Goal: Transaction & Acquisition: Purchase product/service

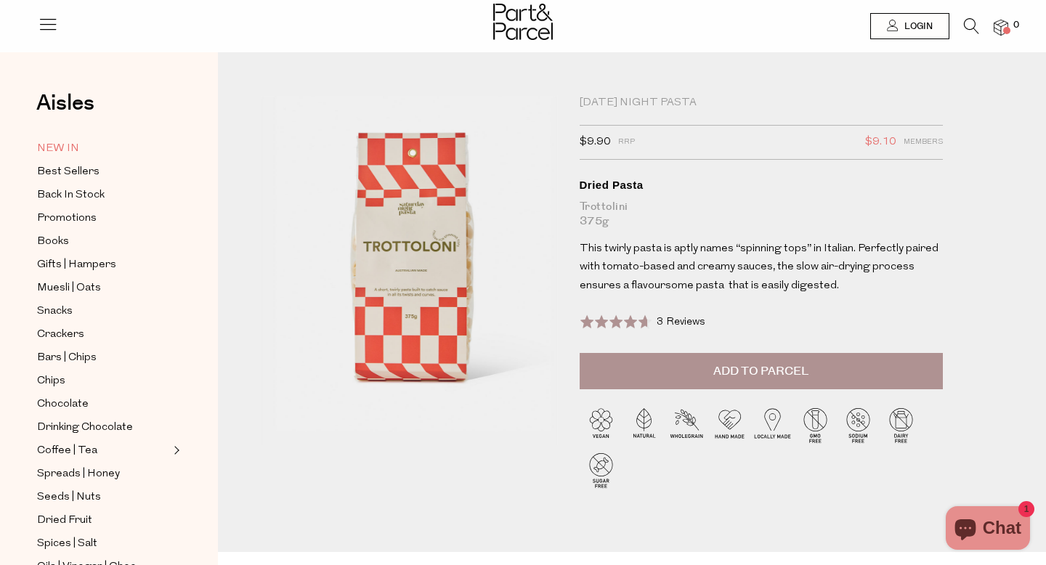
click at [72, 154] on span "NEW IN" at bounding box center [58, 148] width 42 height 17
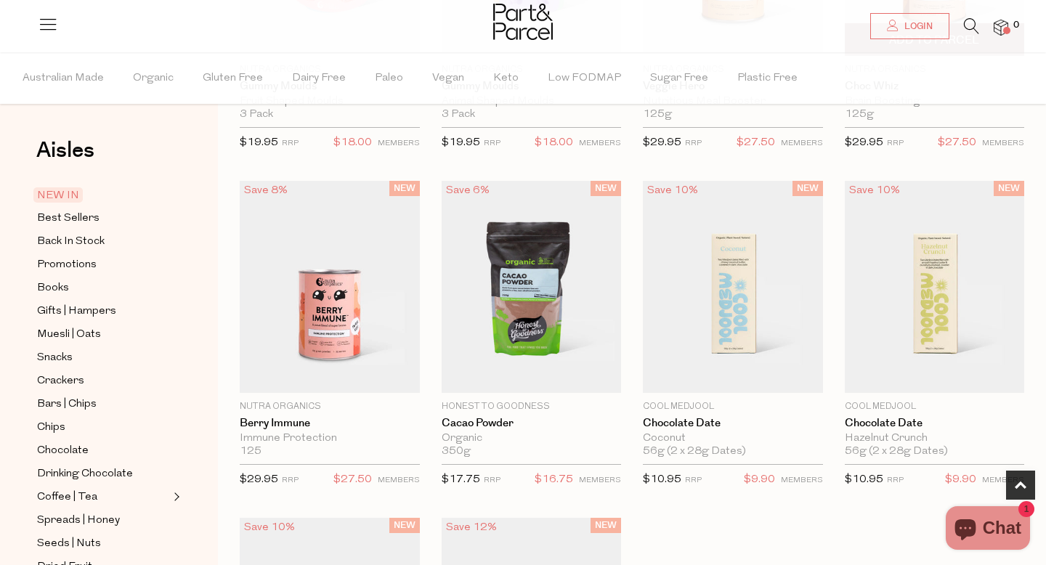
scroll to position [697, 0]
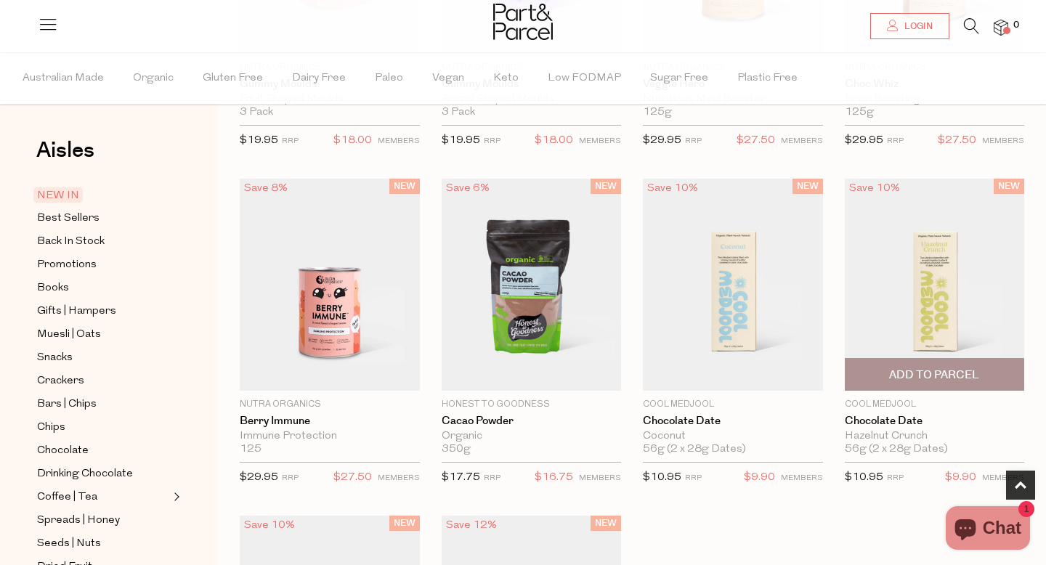
click at [950, 381] on span "Add To Parcel" at bounding box center [934, 375] width 90 height 15
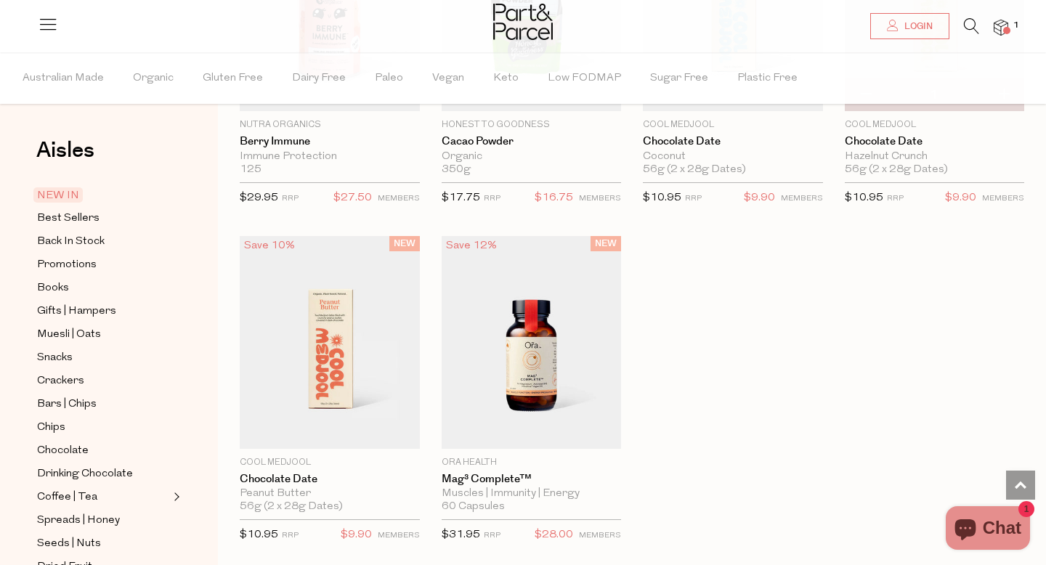
scroll to position [936, 0]
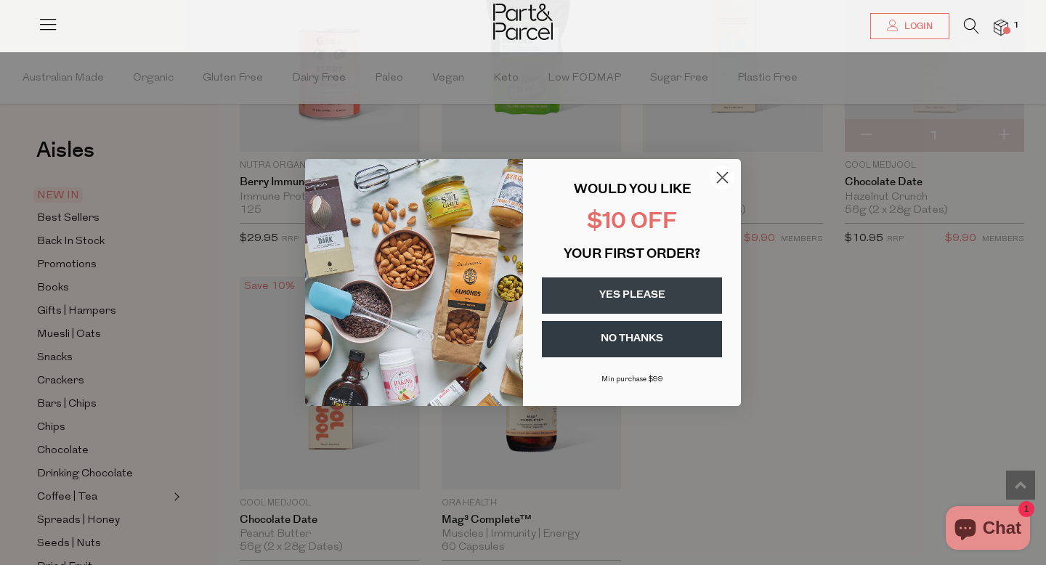
click at [730, 178] on circle "Close dialog" at bounding box center [722, 178] width 24 height 24
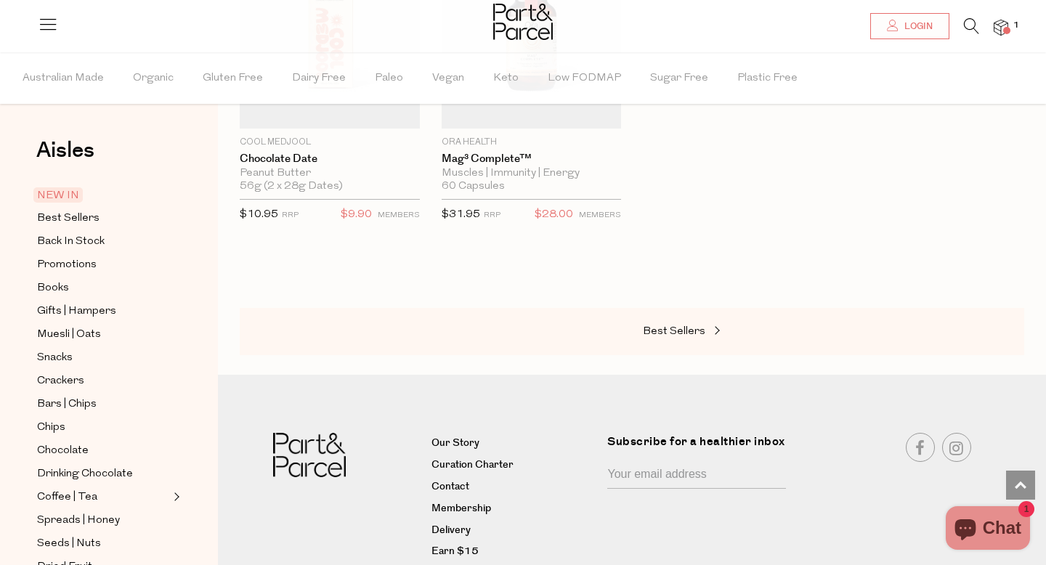
scroll to position [1355, 0]
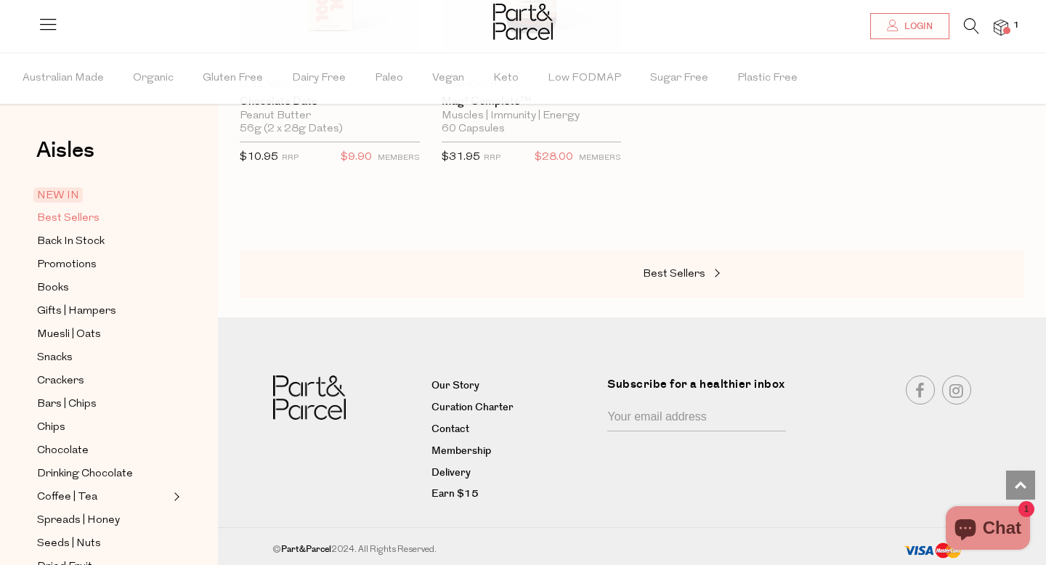
click at [83, 221] on span "Best Sellers" at bounding box center [68, 218] width 62 height 17
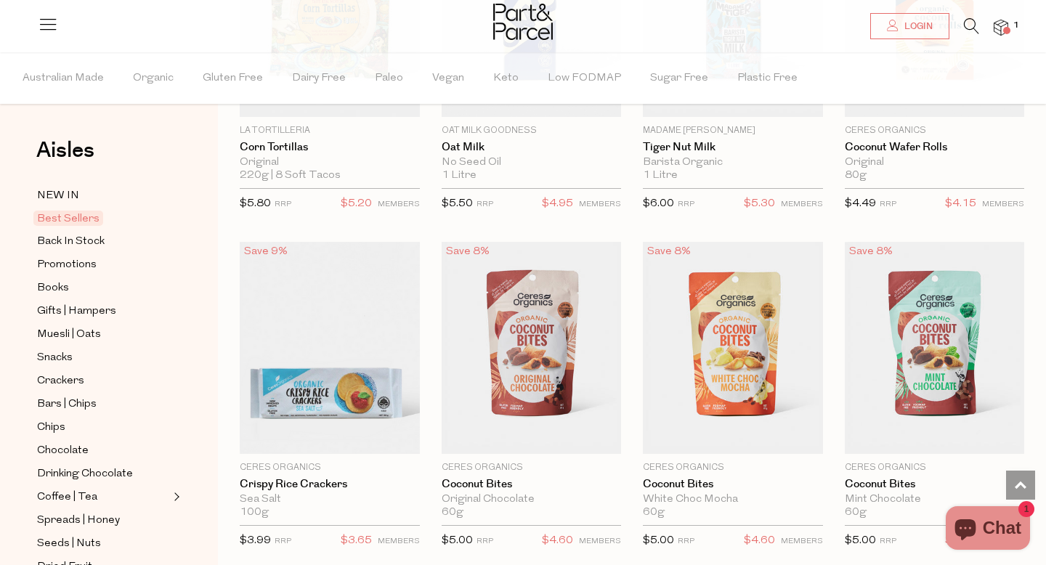
scroll to position [2680, 0]
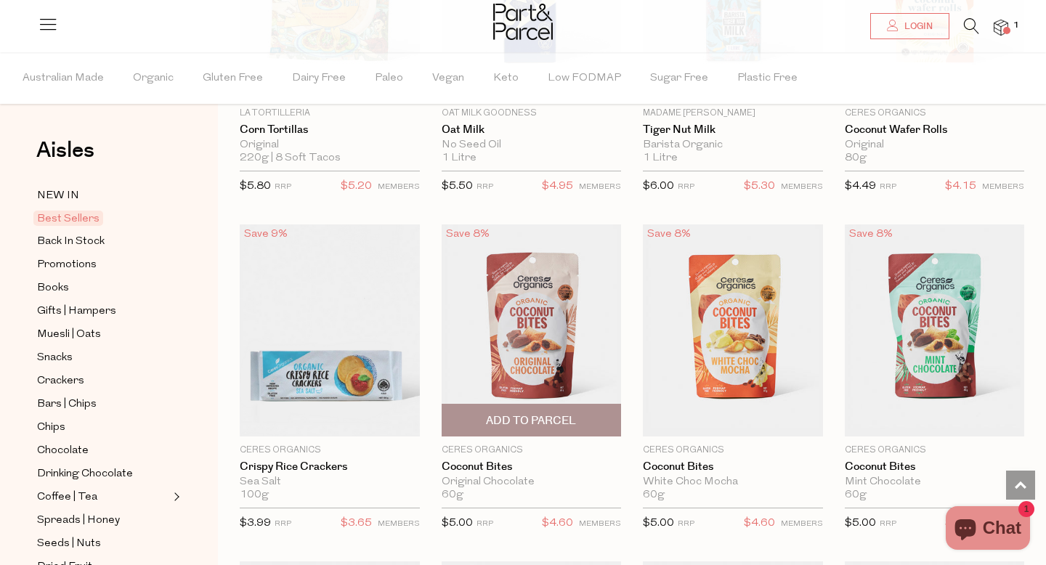
click at [569, 420] on span "Add To Parcel" at bounding box center [531, 420] width 90 height 15
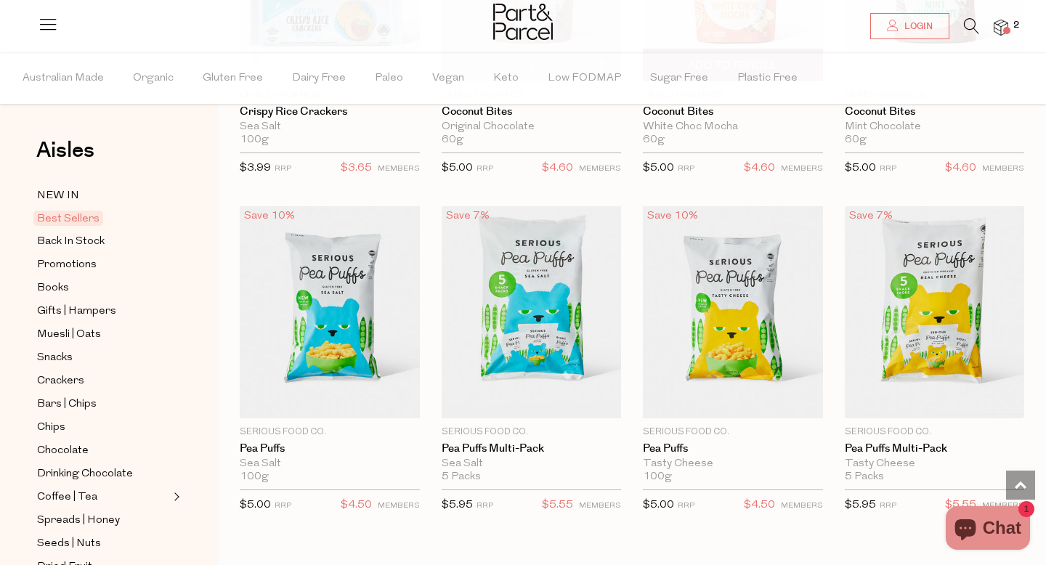
scroll to position [3057, 0]
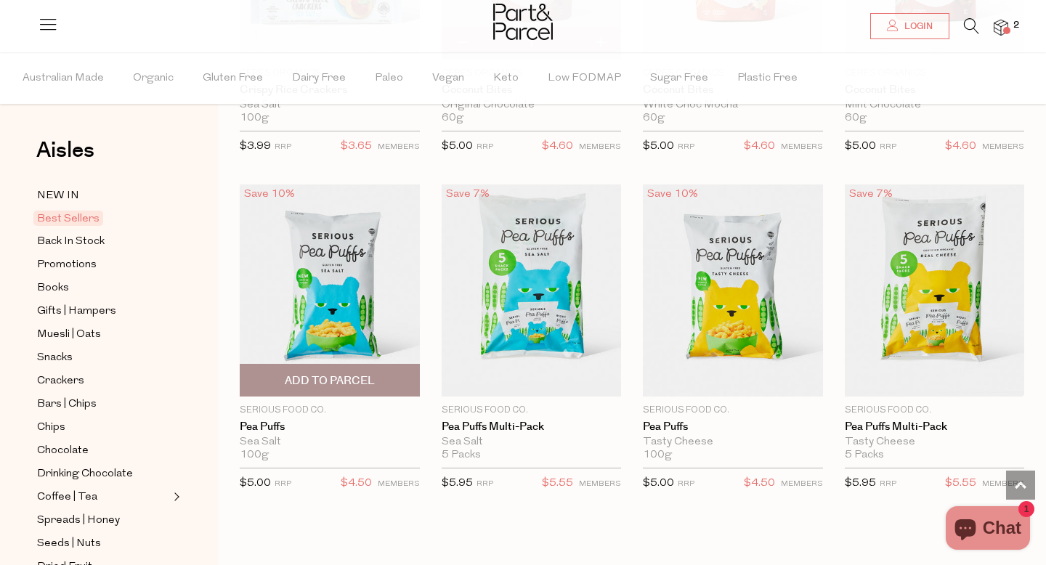
click at [334, 377] on span "Add To Parcel" at bounding box center [330, 380] width 90 height 15
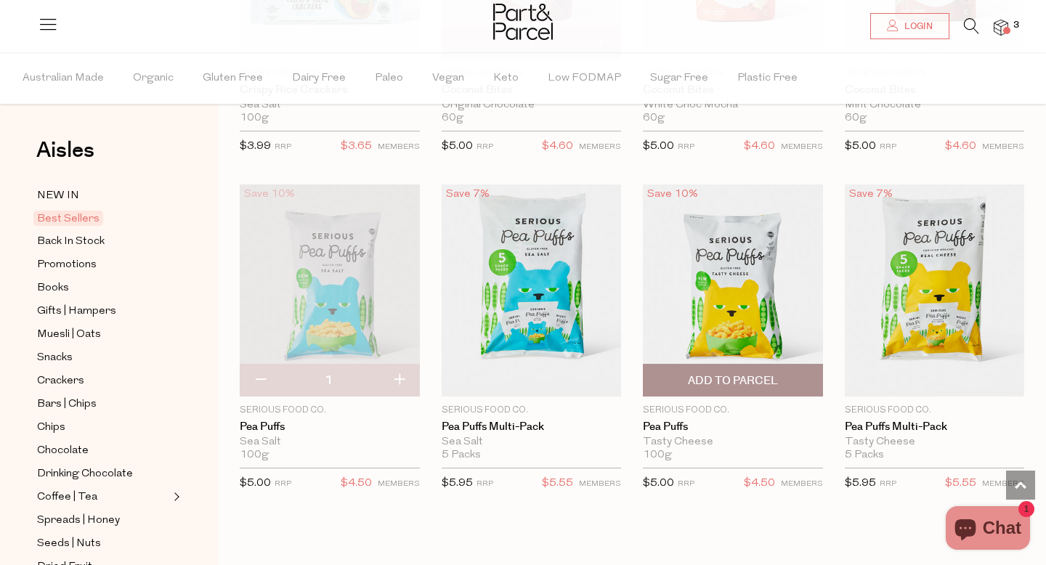
click at [702, 381] on span "Add To Parcel" at bounding box center [733, 380] width 90 height 15
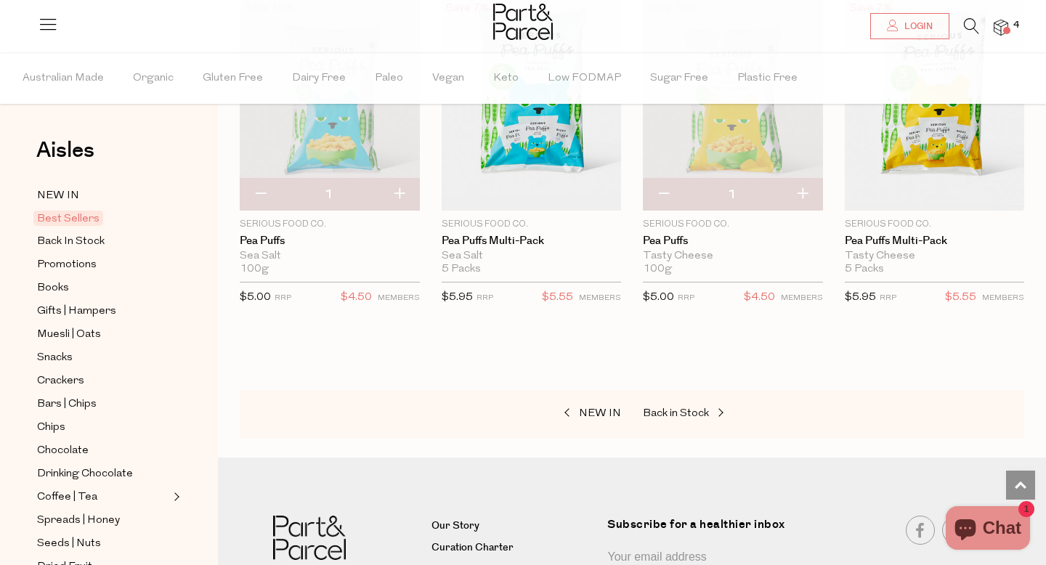
scroll to position [3378, 0]
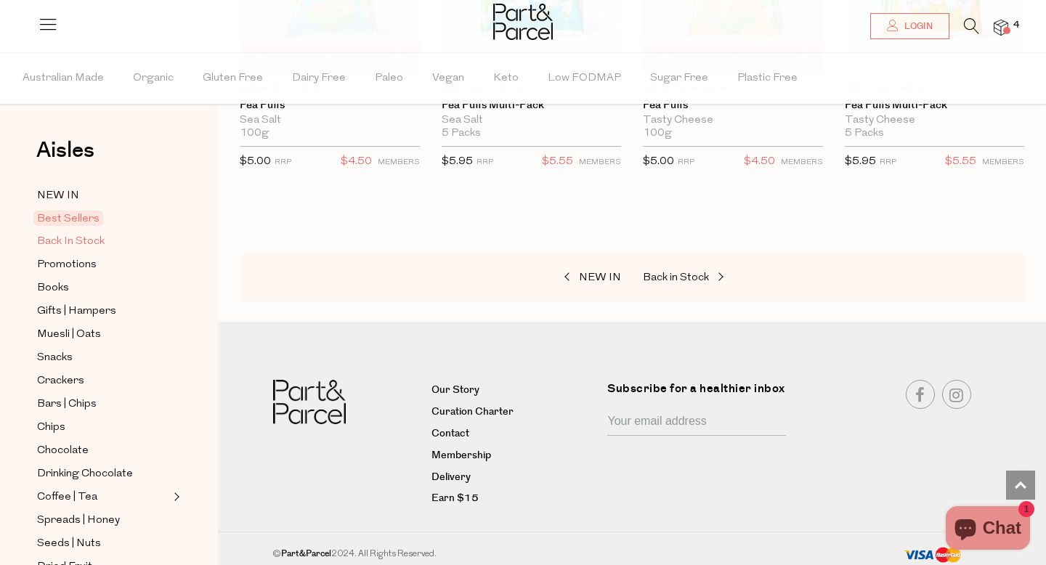
click at [106, 239] on link "Back In Stock" at bounding box center [103, 241] width 132 height 18
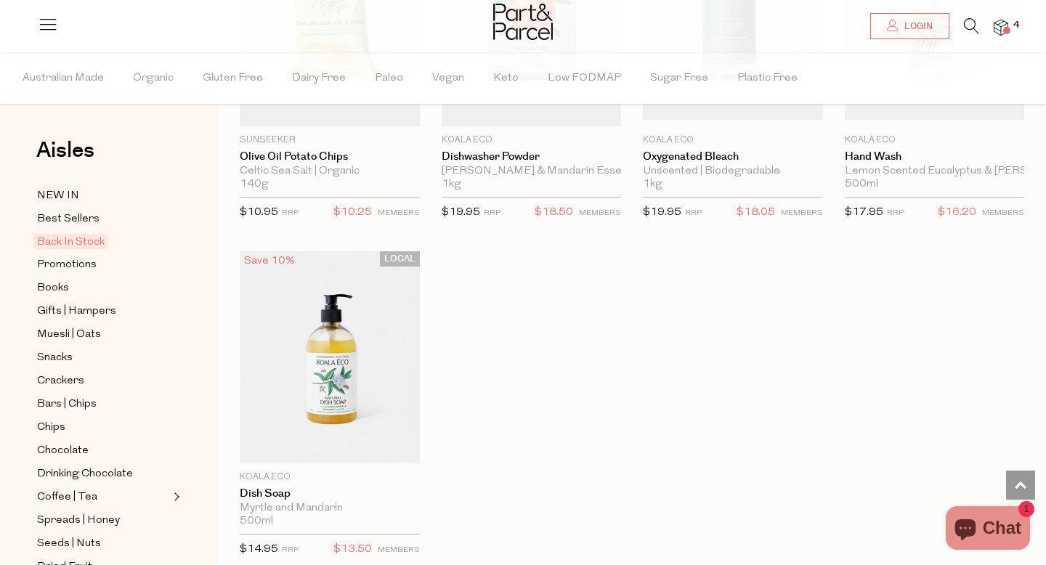
scroll to position [976, 0]
click at [72, 329] on span "Muesli | Oats" at bounding box center [69, 334] width 64 height 17
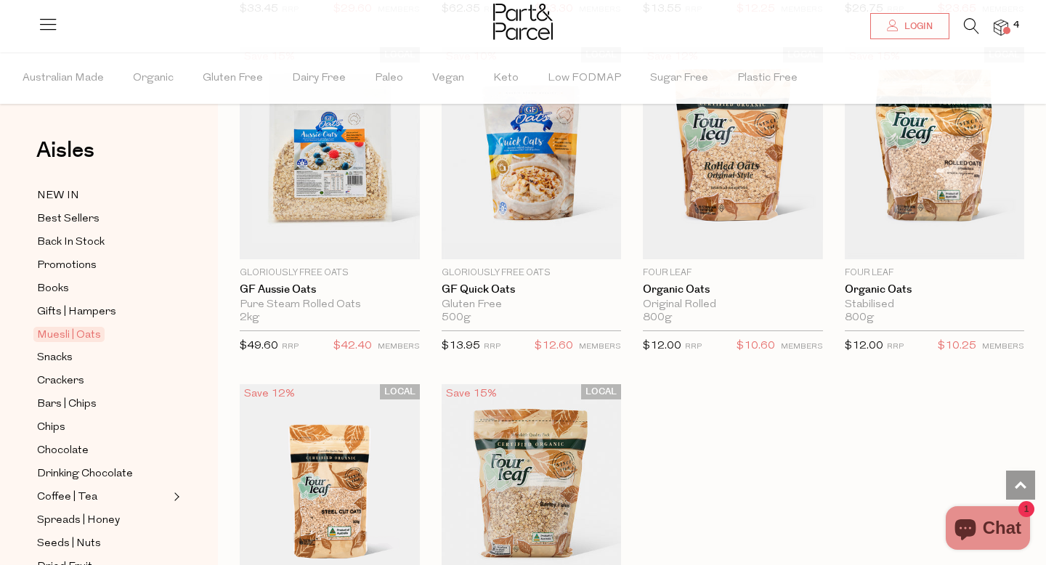
scroll to position [3962, 0]
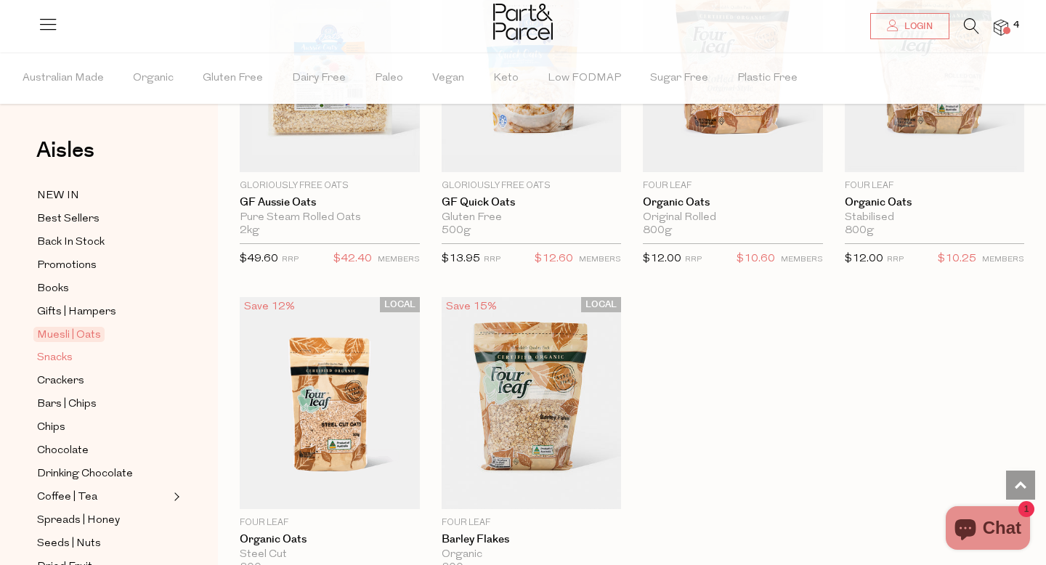
click at [73, 358] on span "Snacks" at bounding box center [55, 357] width 36 height 17
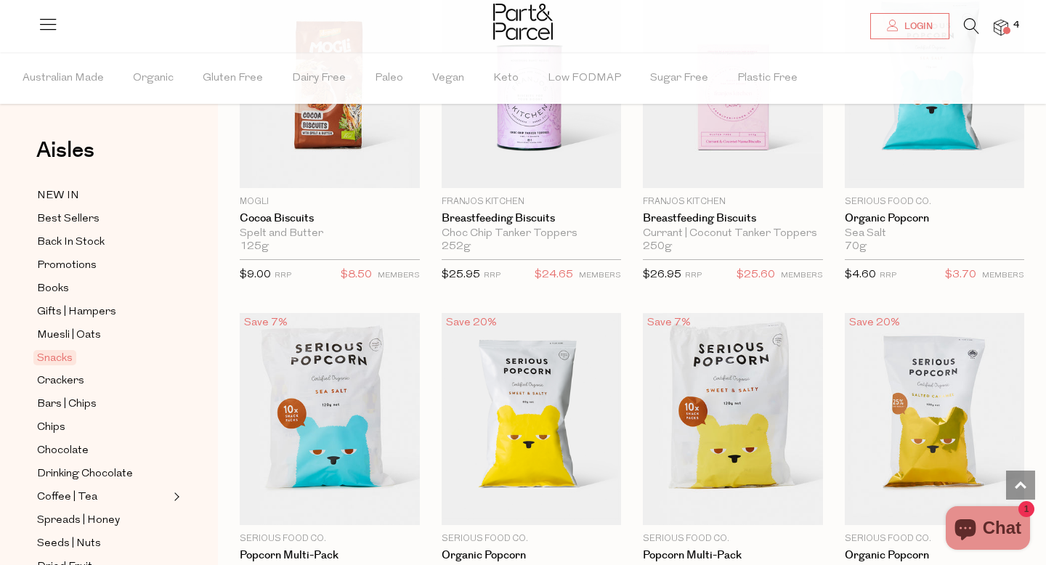
scroll to position [3293, 0]
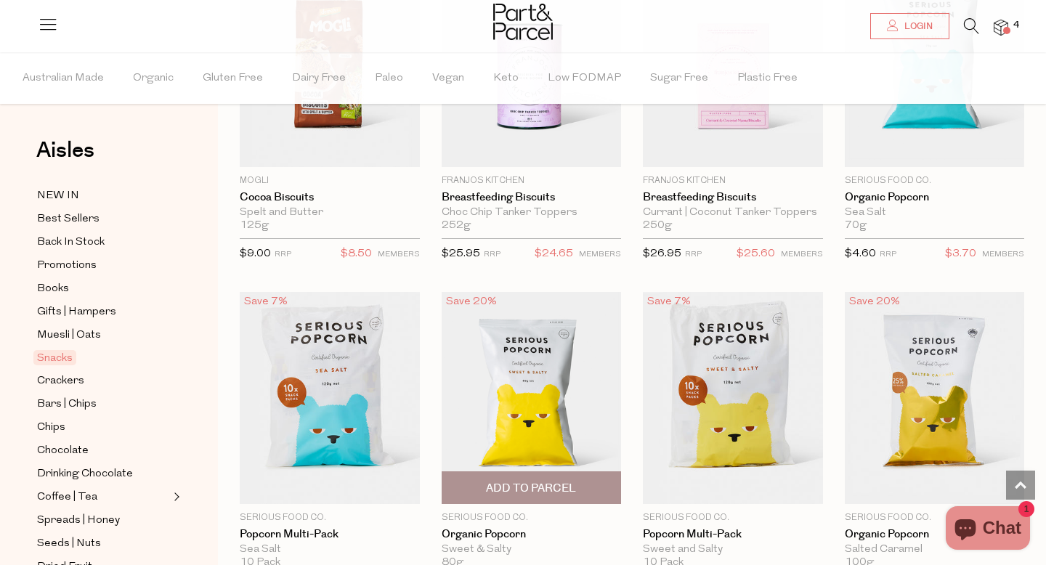
click at [540, 486] on span "Add To Parcel" at bounding box center [531, 488] width 90 height 15
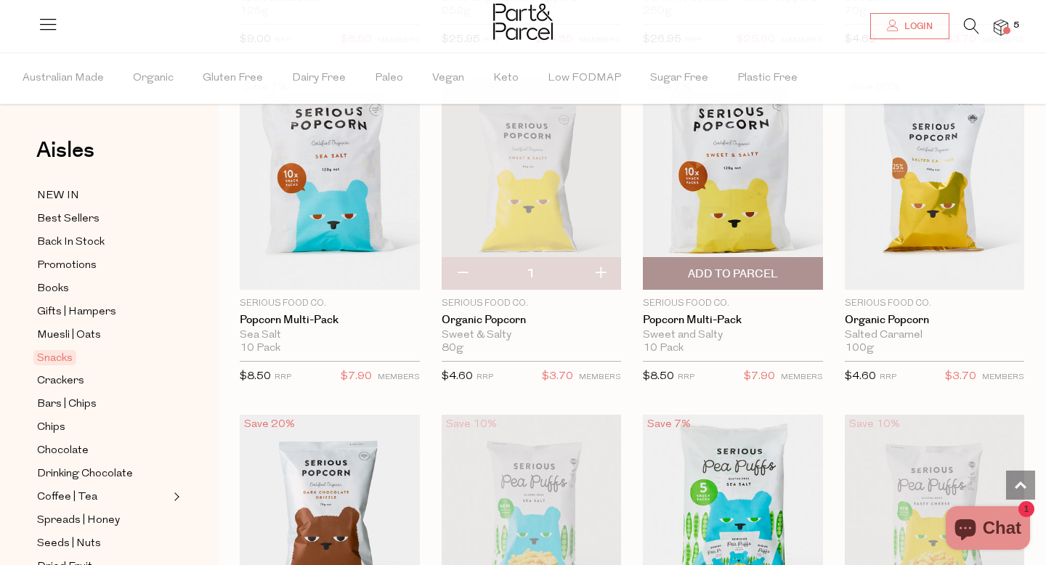
scroll to position [3508, 0]
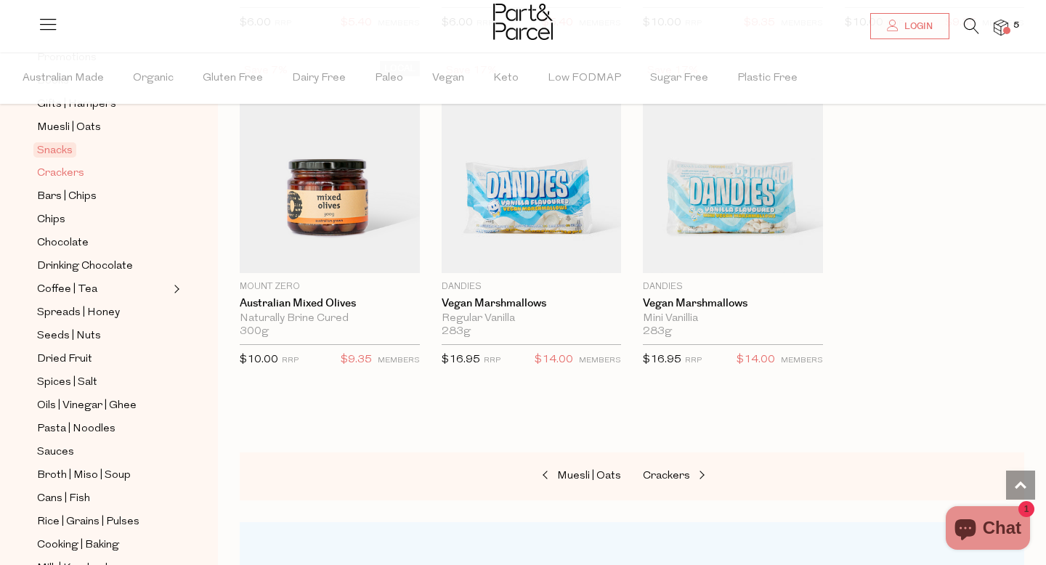
scroll to position [212, 0]
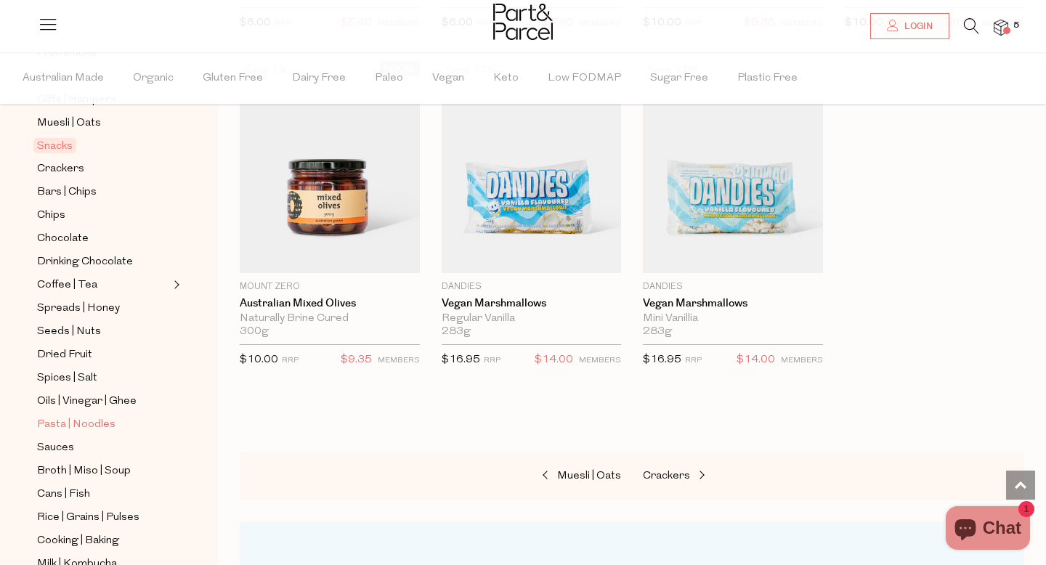
click at [90, 425] on span "Pasta | Noodles" at bounding box center [76, 424] width 78 height 17
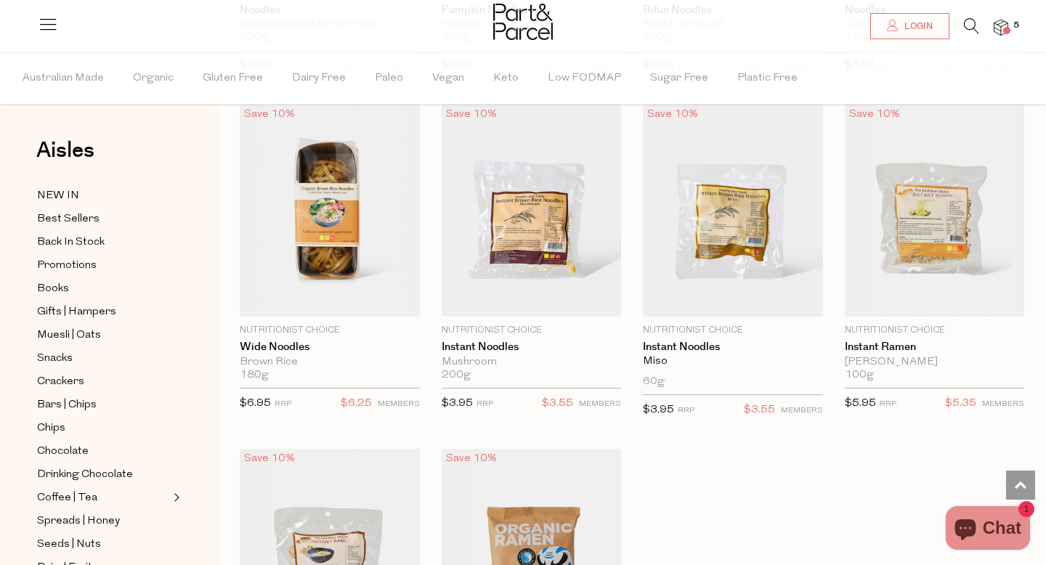
scroll to position [3809, 0]
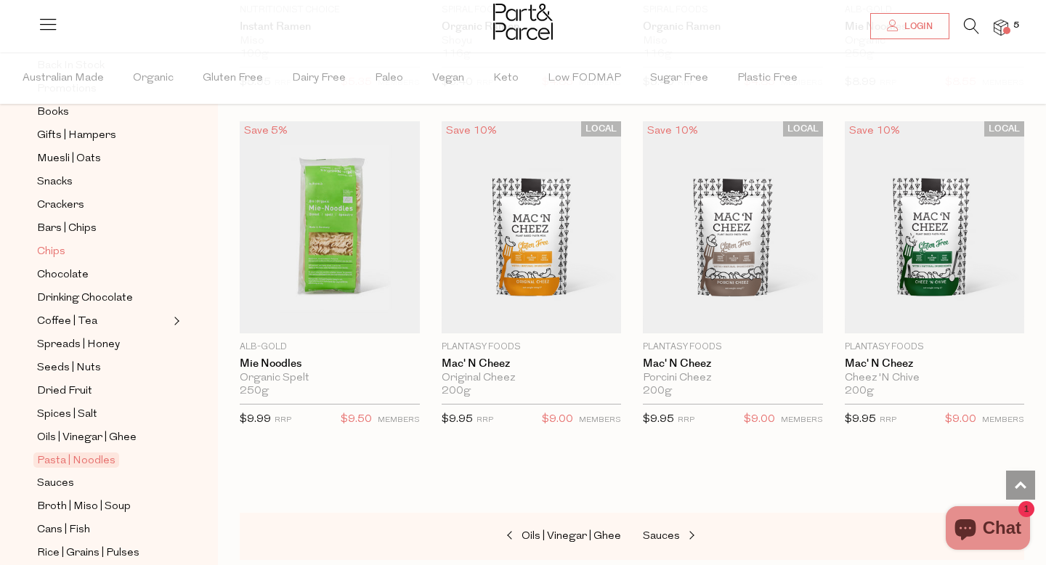
scroll to position [278, 0]
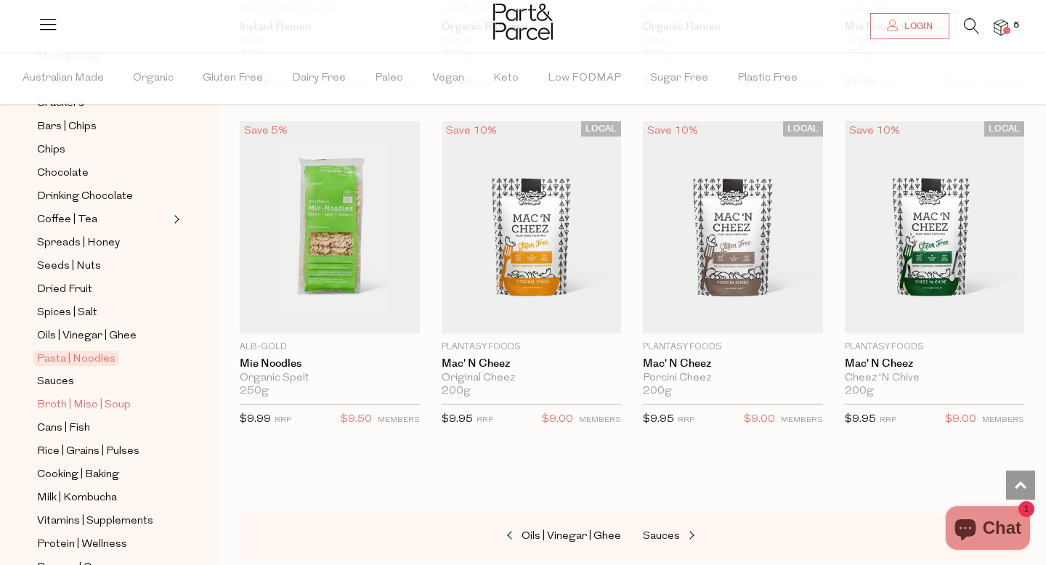
click at [103, 405] on span "Broth | Miso | Soup" at bounding box center [84, 405] width 94 height 17
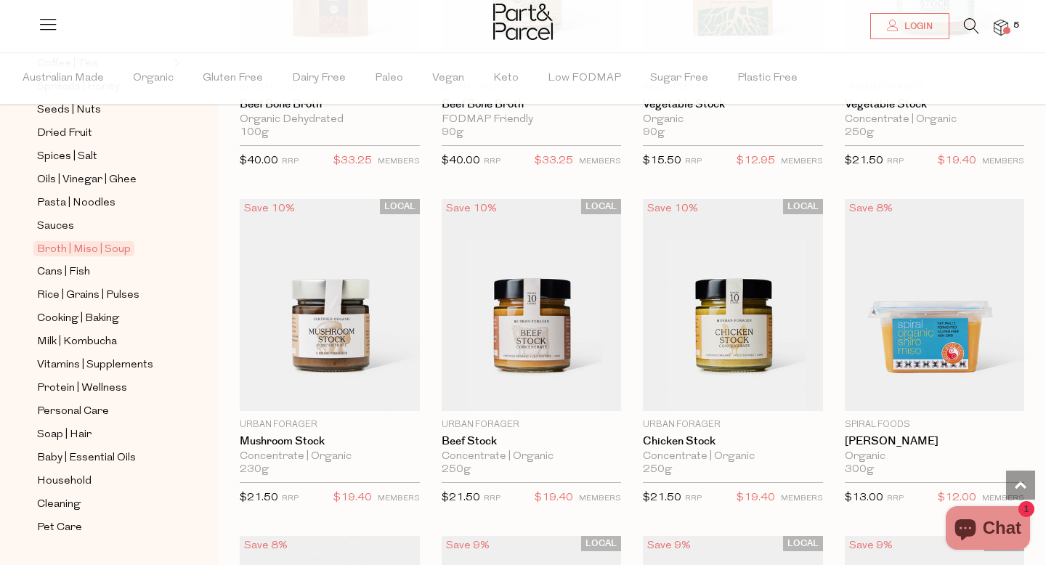
scroll to position [2096, 0]
